Goal: Check status: Check status

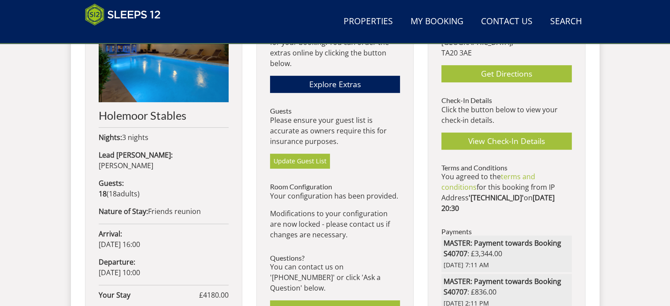
scroll to position [396, 0]
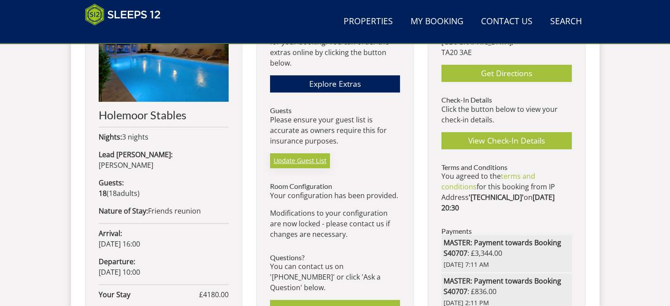
click at [292, 159] on link "Update Guest List" at bounding box center [300, 160] width 60 height 15
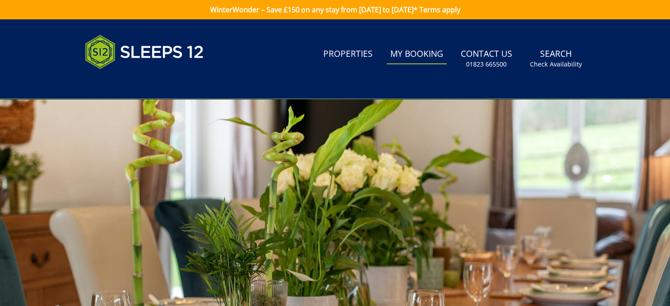
click at [417, 51] on link "My Booking" at bounding box center [417, 54] width 60 height 20
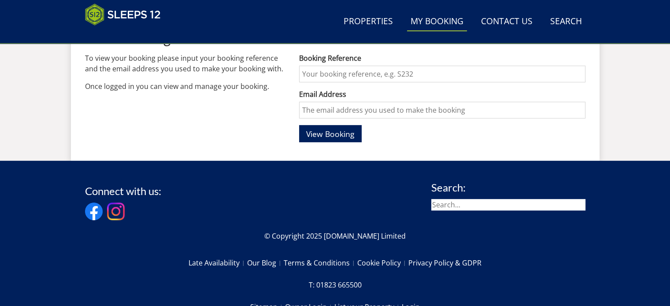
scroll to position [352, 0]
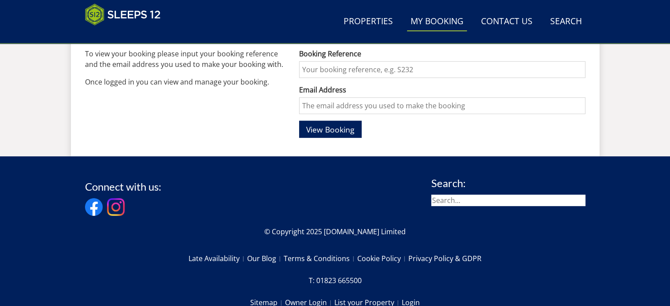
click at [361, 67] on input "Booking Reference" at bounding box center [442, 69] width 286 height 17
type input "S45604"
click at [349, 109] on input "Email Address" at bounding box center [442, 105] width 286 height 17
type input "[PERSON_NAME][EMAIL_ADDRESS][PERSON_NAME][DOMAIN_NAME]"
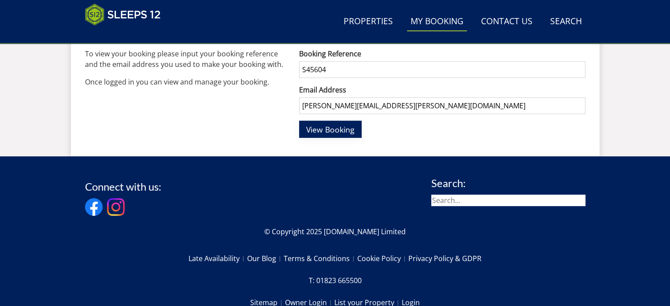
click at [335, 130] on span "View Booking" at bounding box center [330, 129] width 48 height 11
